Goal: Information Seeking & Learning: Learn about a topic

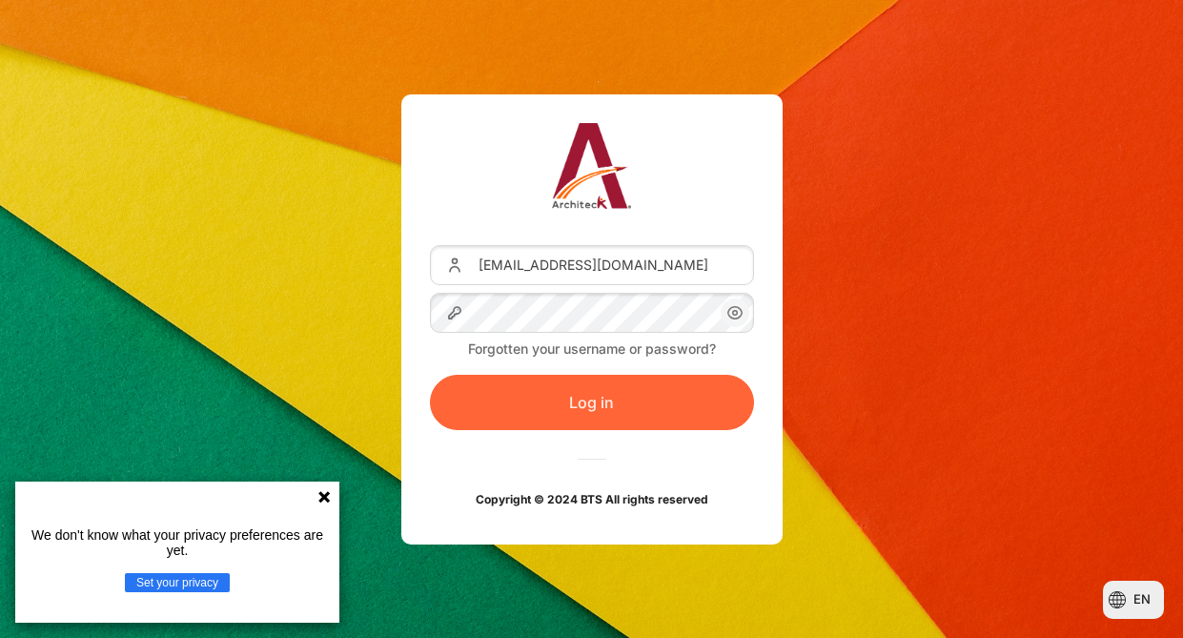
click at [608, 395] on button "Log in" at bounding box center [592, 402] width 324 height 55
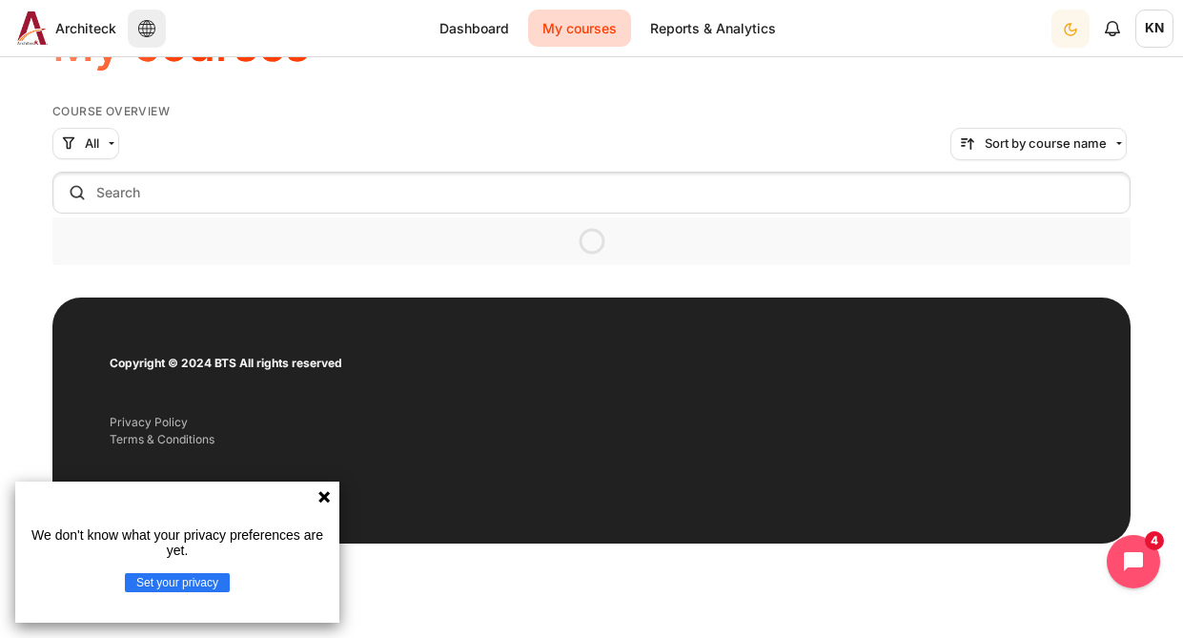
scroll to position [151, 0]
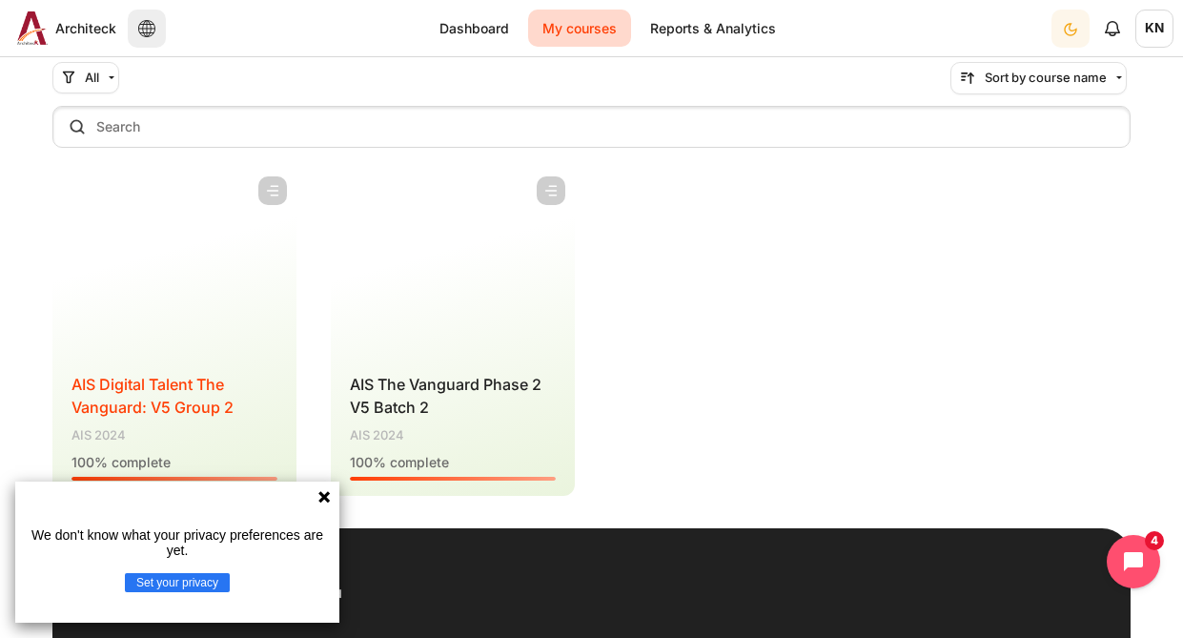
click at [103, 407] on span "AIS Digital Talent The Vanguard: V5 Group 2" at bounding box center [152, 396] width 162 height 42
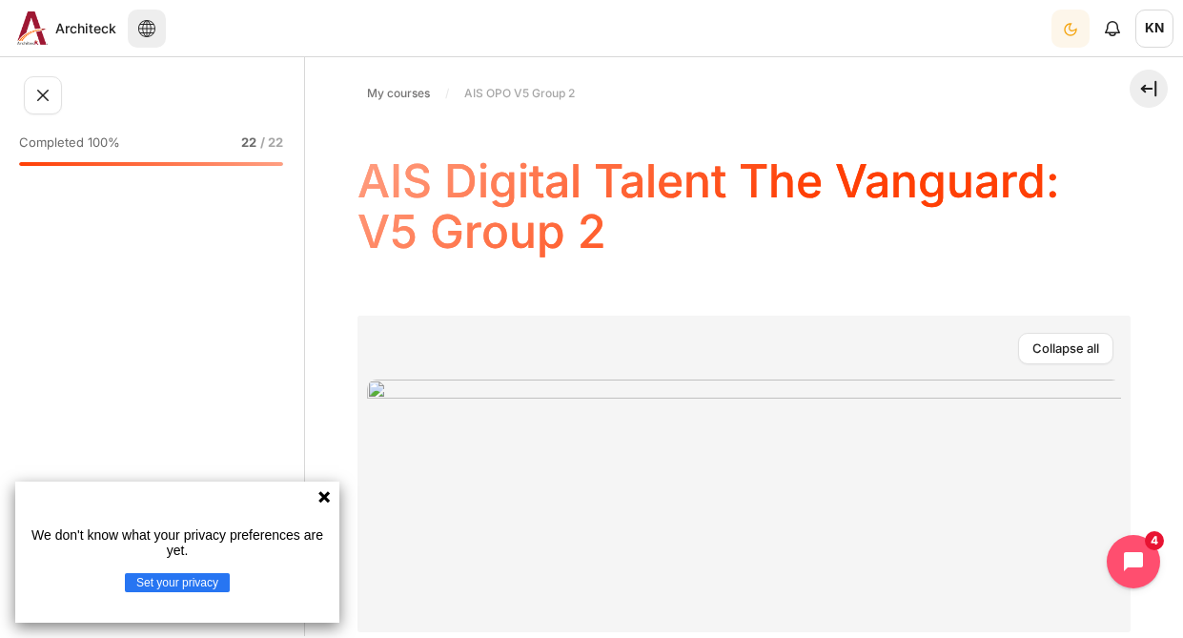
click at [270, 139] on span "/ 22" at bounding box center [271, 142] width 23 height 19
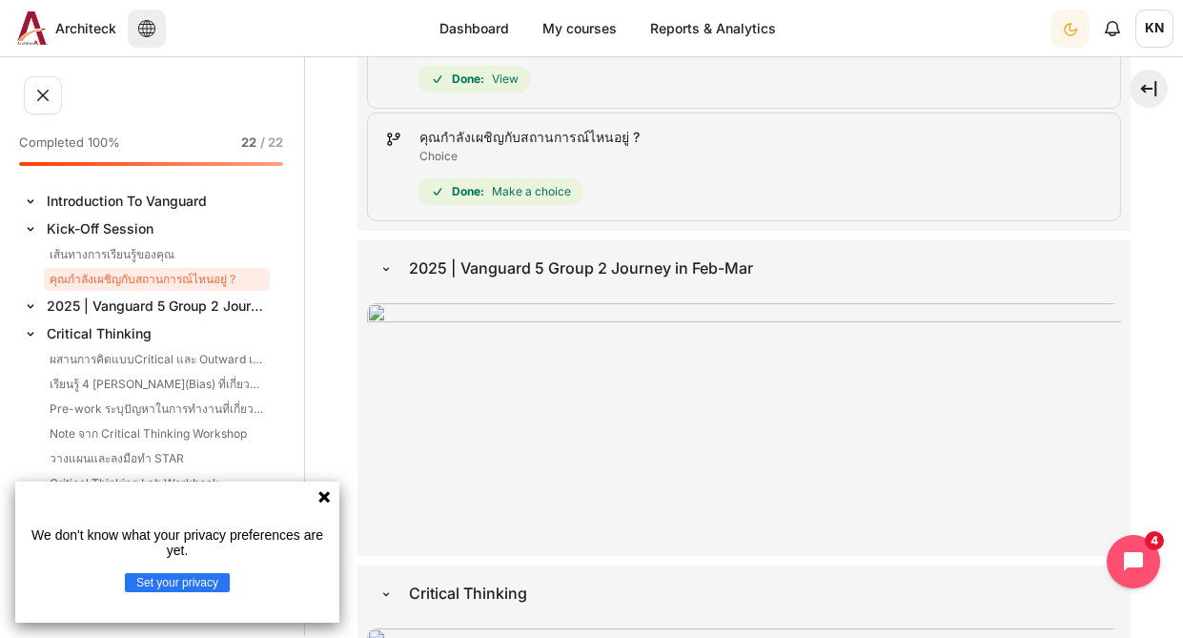
scroll to position [706, 0]
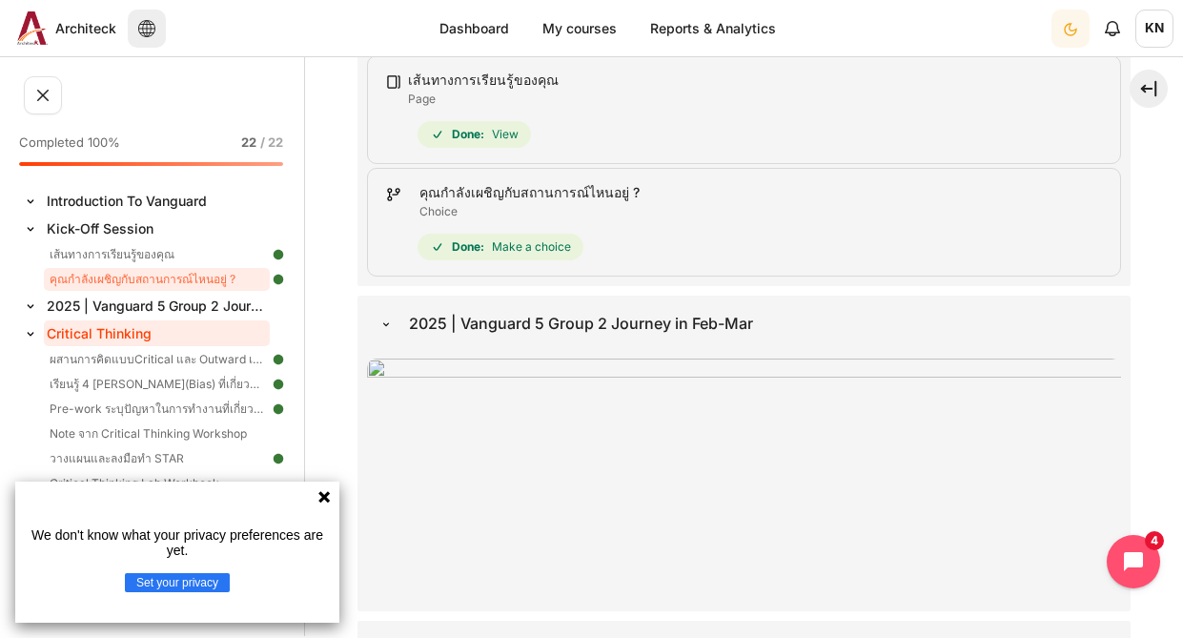
click at [150, 325] on link "Critical Thinking" at bounding box center [157, 333] width 226 height 26
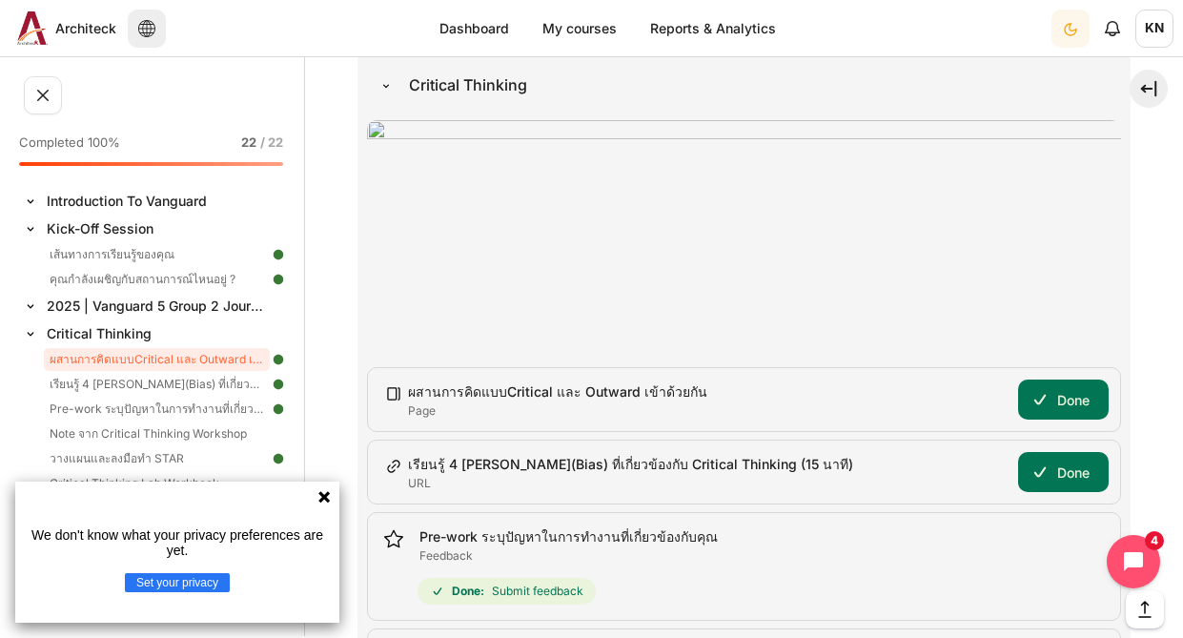
click at [321, 496] on icon at bounding box center [323, 496] width 11 height 11
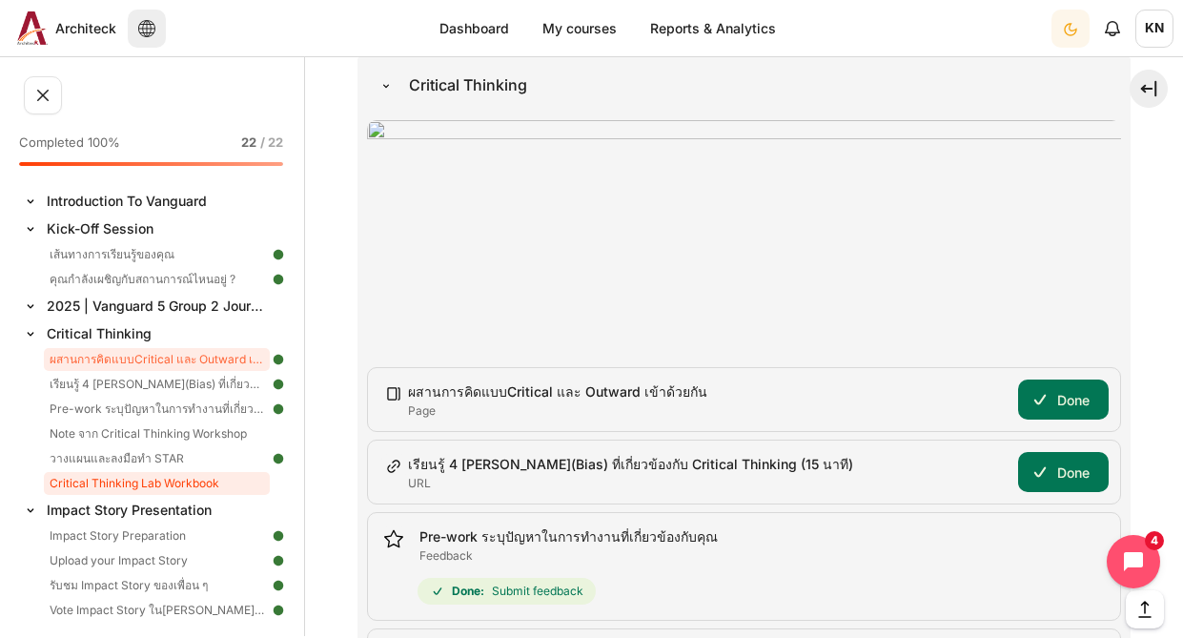
click at [188, 482] on link "Critical Thinking Lab Workbook" at bounding box center [157, 483] width 226 height 23
